Goal: Transaction & Acquisition: Subscribe to service/newsletter

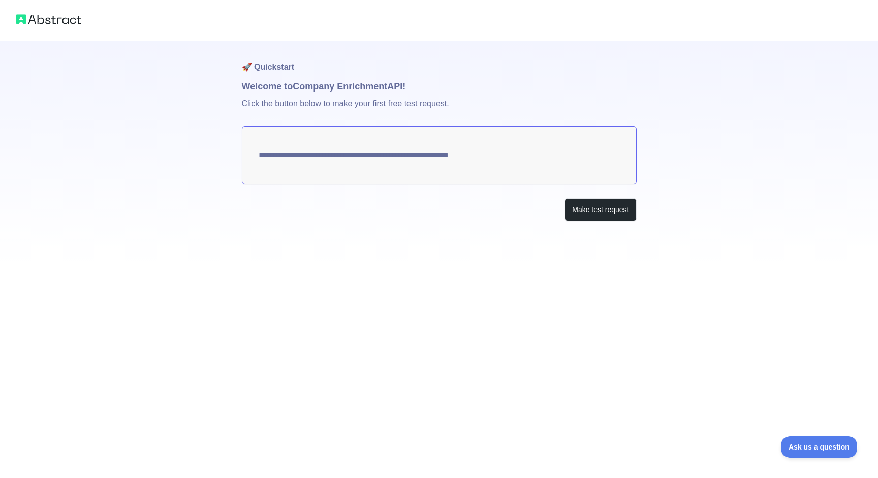
click at [477, 156] on textarea "**********" at bounding box center [439, 155] width 395 height 58
click at [589, 210] on button "Make test request" at bounding box center [601, 209] width 72 height 23
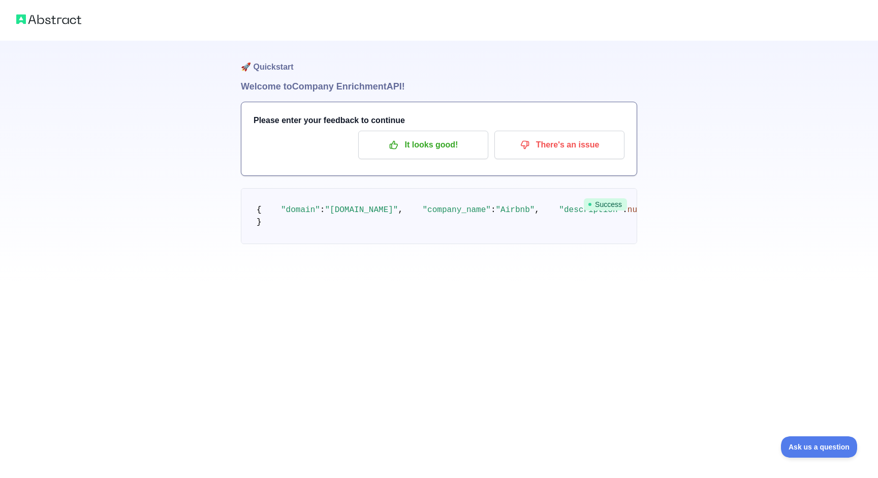
scroll to position [209, 0]
drag, startPoint x: 280, startPoint y: 417, endPoint x: 333, endPoint y: 159, distance: 263.2
click at [333, 188] on pre "{ "domain" : "[DOMAIN_NAME]" , "company_name" : "Airbnb" , "description" : null…" at bounding box center [439, 216] width 396 height 56
click at [279, 188] on pre "{ "domain" : "[DOMAIN_NAME]" , "company_name" : "Airbnb" , "description" : null…" at bounding box center [439, 216] width 396 height 56
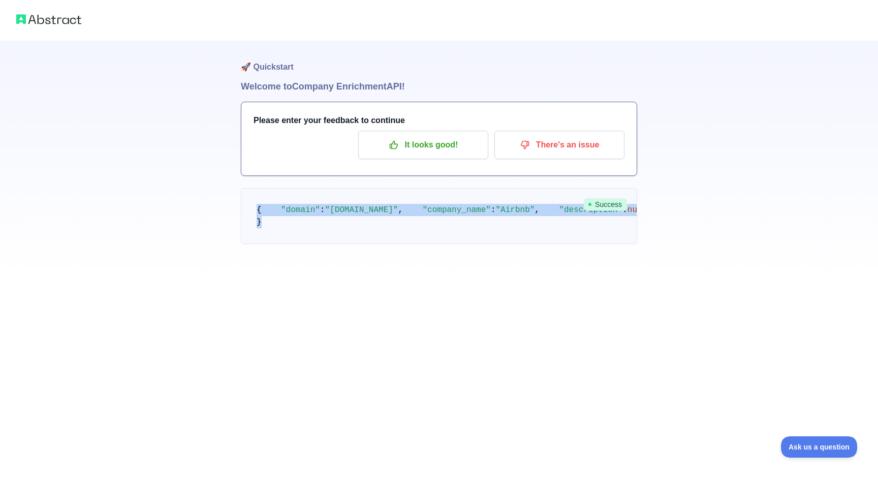
scroll to position [209, 0]
drag, startPoint x: 257, startPoint y: 133, endPoint x: 339, endPoint y: 438, distance: 315.6
click at [339, 285] on div "🚀 Quickstart Welcome to Company Enrichment API! Please enter your feedback to c…" at bounding box center [439, 163] width 396 height 244
copy code "{ "domain" : "[DOMAIN_NAME]" , "company_name" : "Airbnb" , "description" : null…"
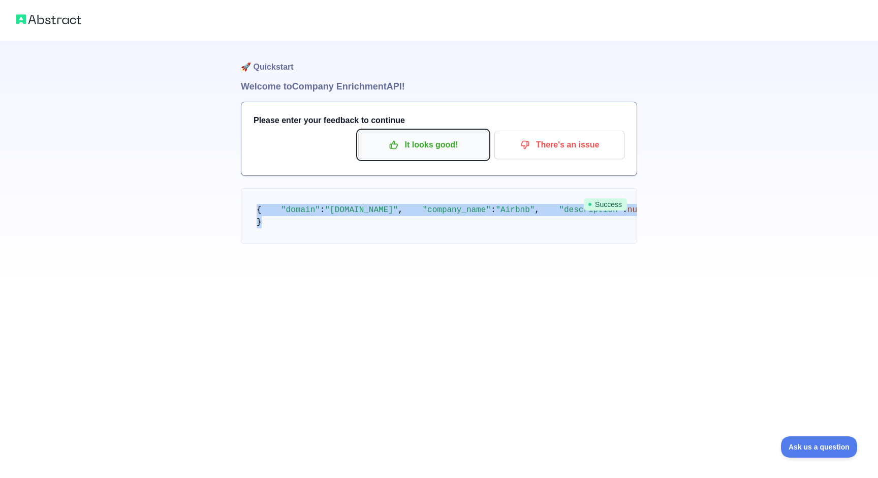
click at [429, 151] on p "It looks good!" at bounding box center [423, 144] width 115 height 17
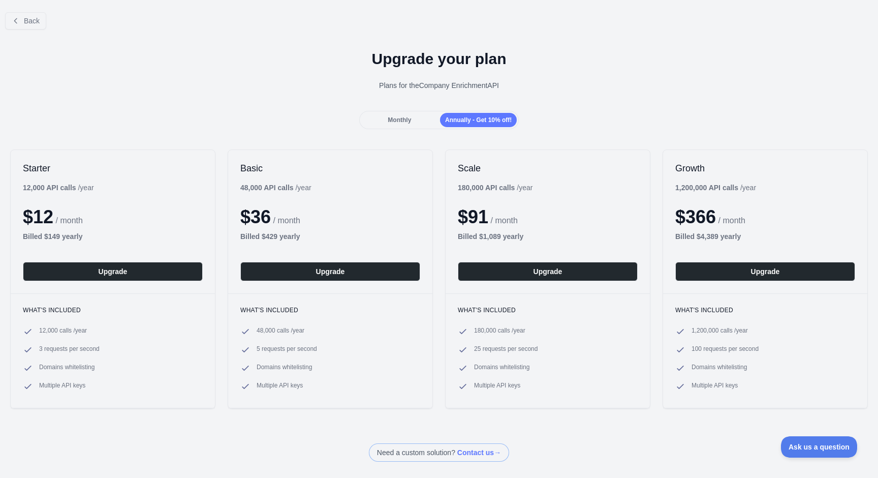
click at [392, 120] on span "Monthly" at bounding box center [399, 119] width 23 height 7
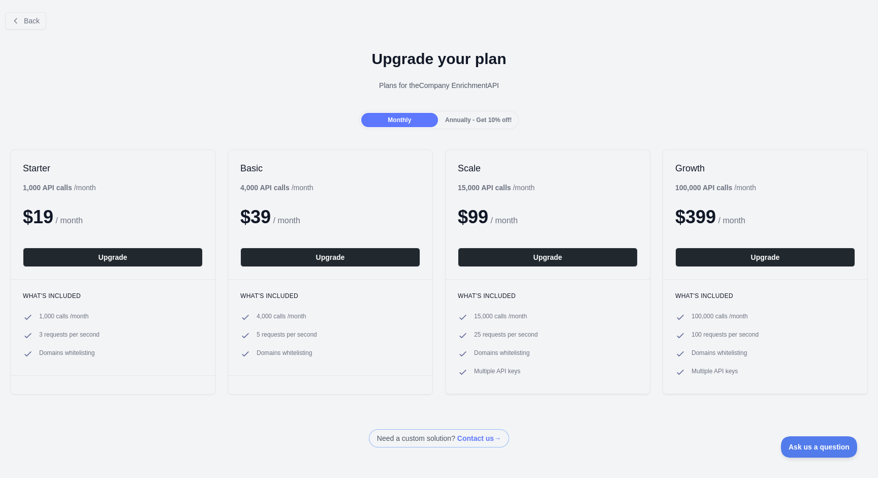
click at [453, 124] on div "Annually - Get 10% off!" at bounding box center [478, 120] width 77 height 14
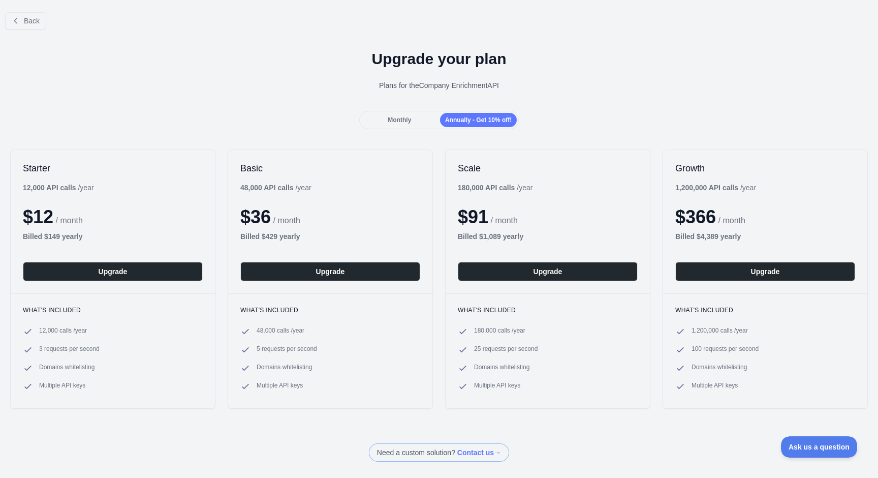
click at [397, 120] on span "Monthly" at bounding box center [399, 119] width 23 height 7
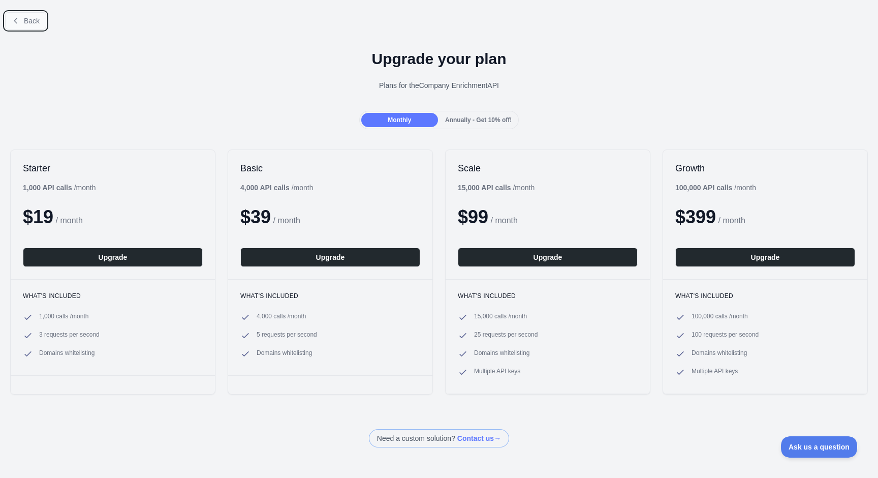
click at [35, 25] on button "Back" at bounding box center [25, 20] width 41 height 17
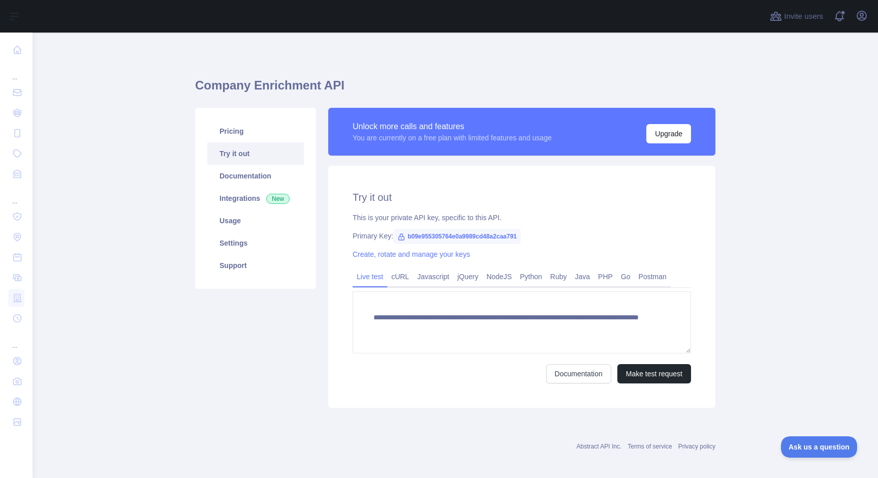
click at [421, 238] on span "b09e955305764e0a9989cd48a2caa791" at bounding box center [457, 236] width 128 height 15
copy span "b09e955305764e0a9989cd48a2caa791"
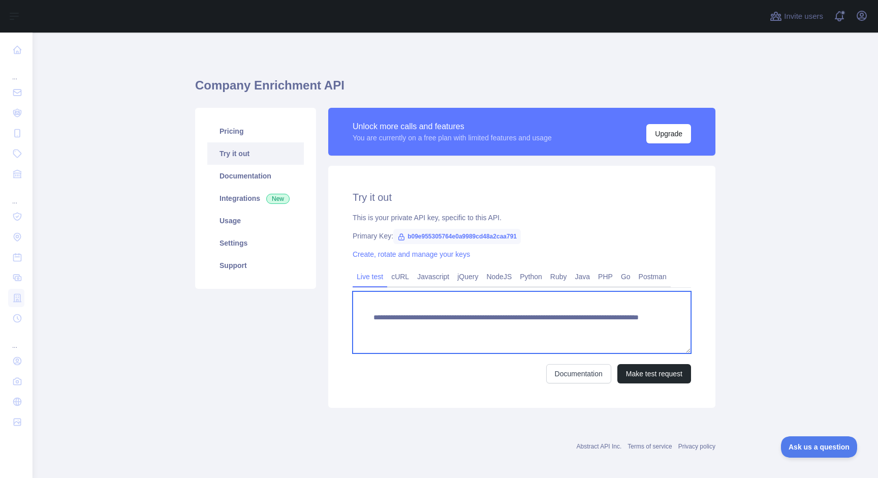
drag, startPoint x: 614, startPoint y: 327, endPoint x: 372, endPoint y: 315, distance: 241.7
click at [372, 315] on textarea "**********" at bounding box center [522, 322] width 339 height 62
